Goal: Find contact information: Find contact information

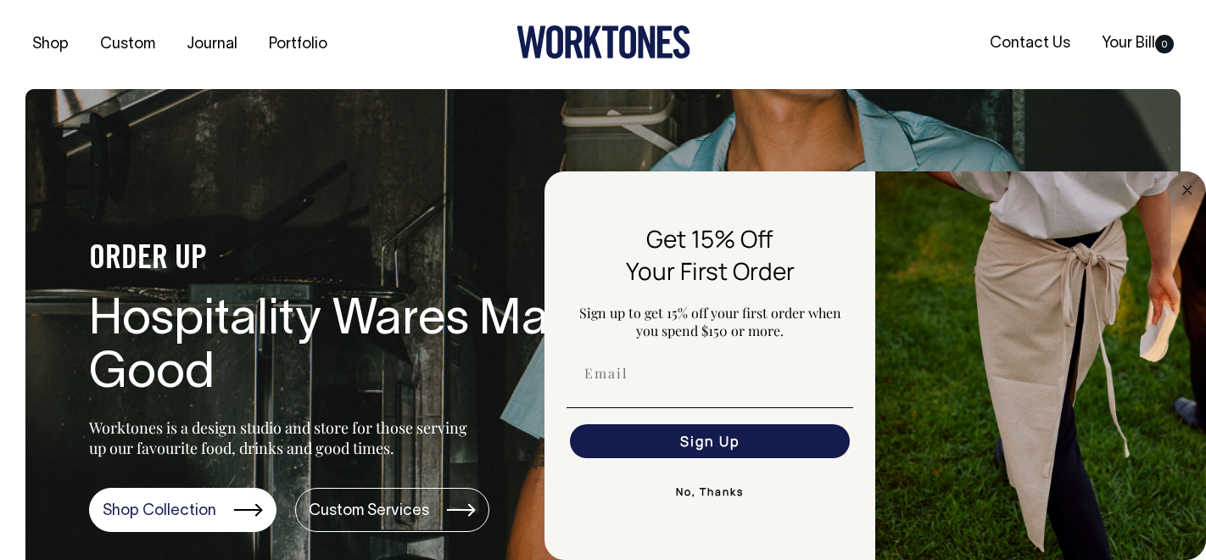
click at [371, 42] on ul "Shop Custom Journal Portfolio" at bounding box center [217, 44] width 385 height 17
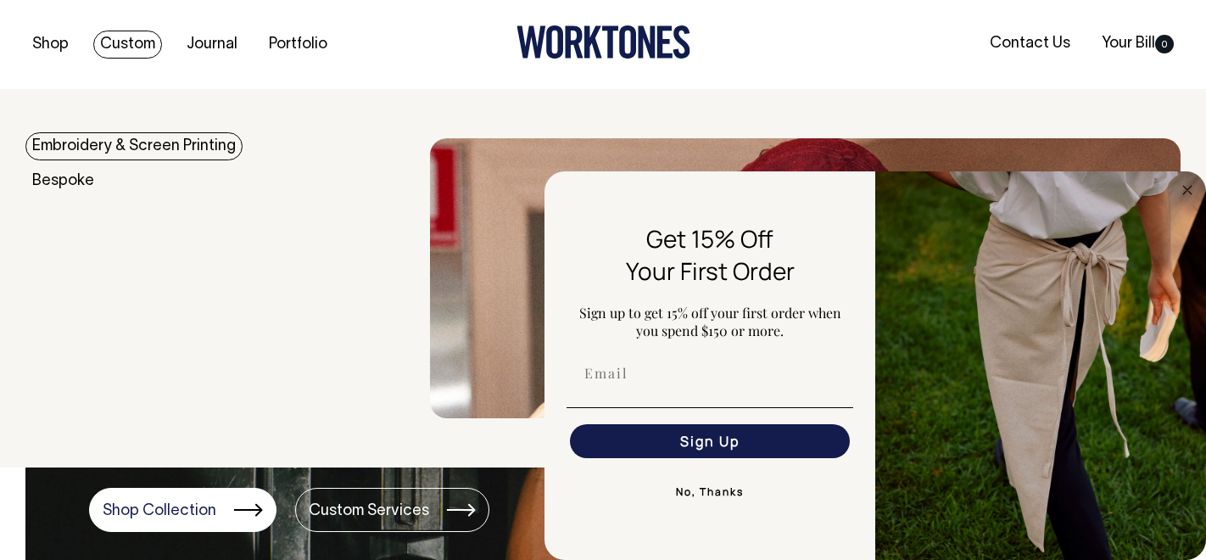
click at [142, 37] on link "Custom" at bounding box center [127, 45] width 69 height 28
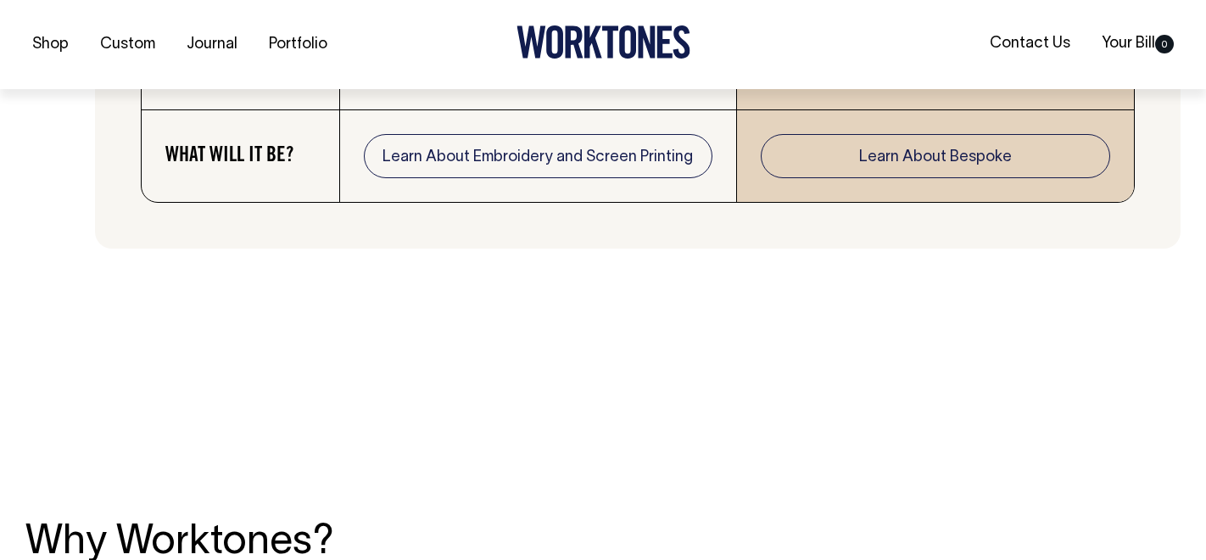
scroll to position [3192, 0]
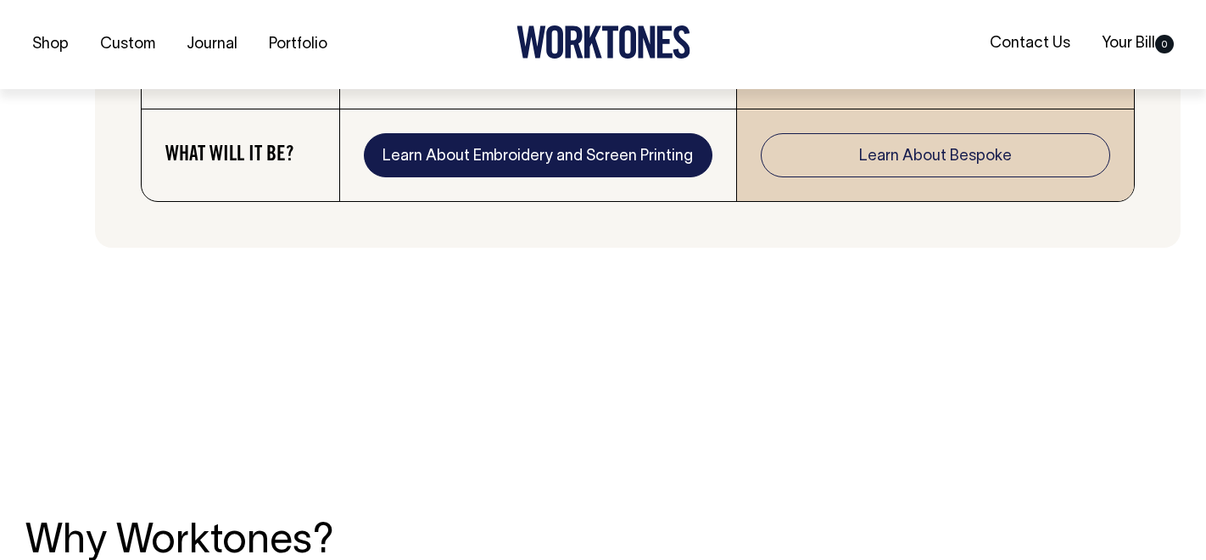
click at [595, 160] on link "Learn About Embroidery and Screen Printing" at bounding box center [538, 155] width 348 height 44
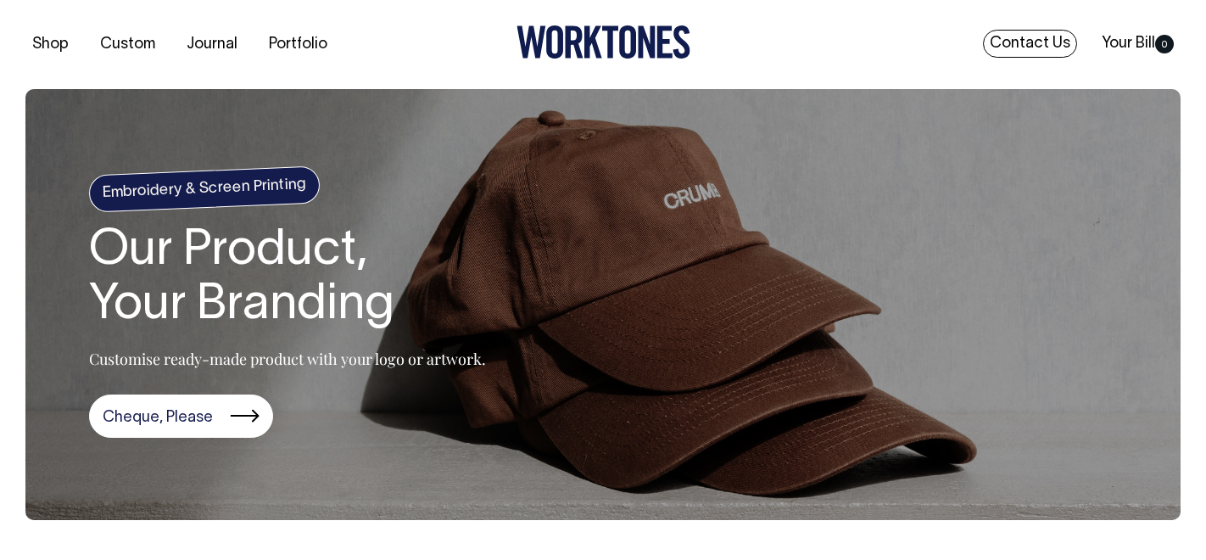
click at [1037, 47] on link "Contact Us" at bounding box center [1030, 44] width 94 height 28
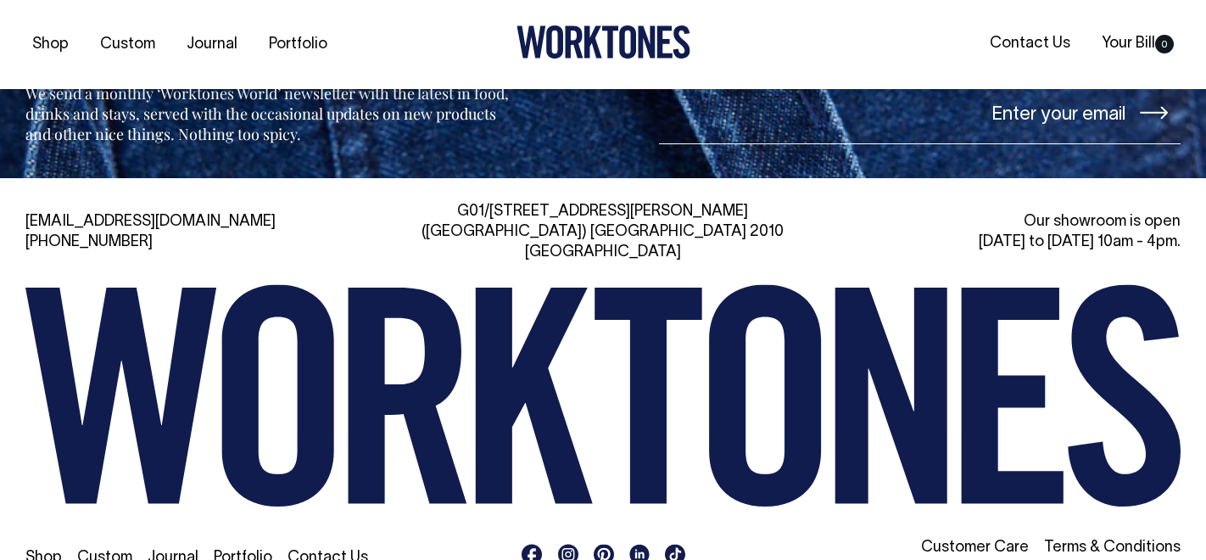
scroll to position [3830, 0]
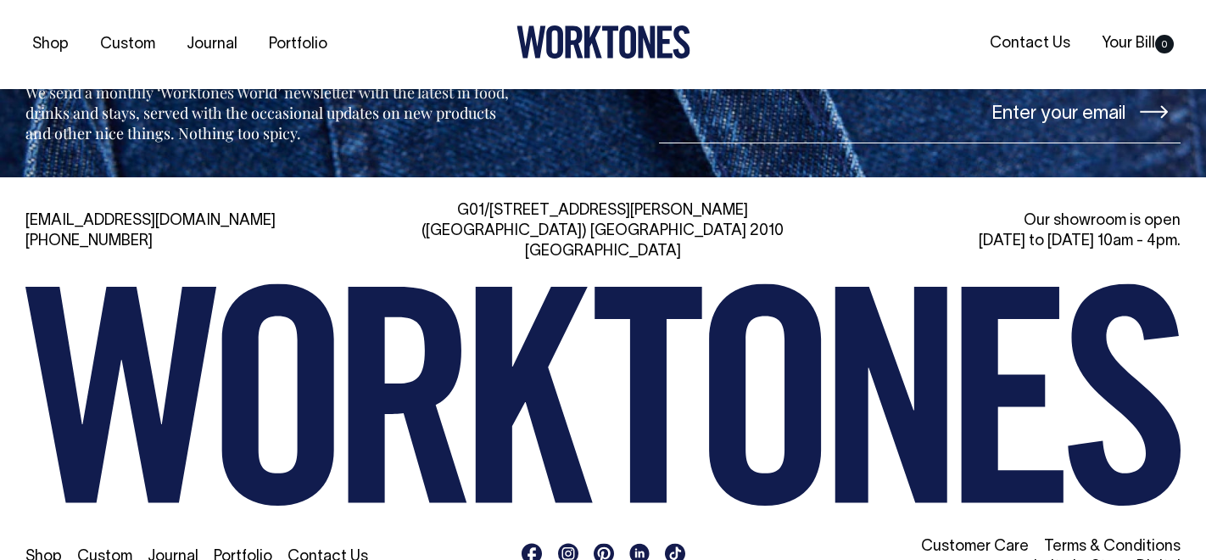
click at [571, 543] on icon at bounding box center [568, 553] width 20 height 21
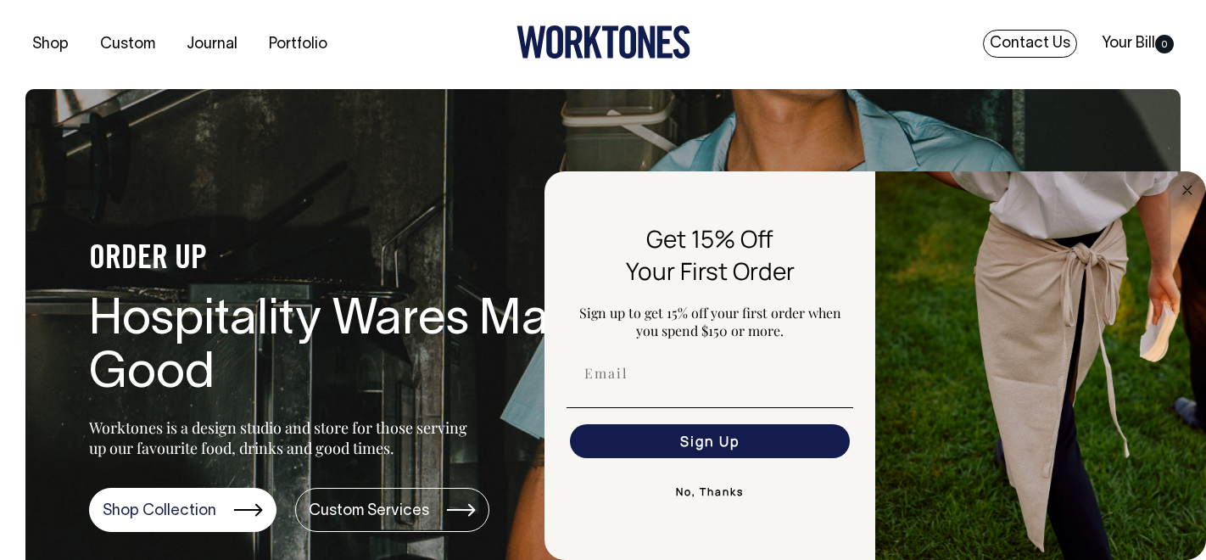
click at [1041, 42] on link "Contact Us" at bounding box center [1030, 44] width 94 height 28
